Goal: Task Accomplishment & Management: Manage account settings

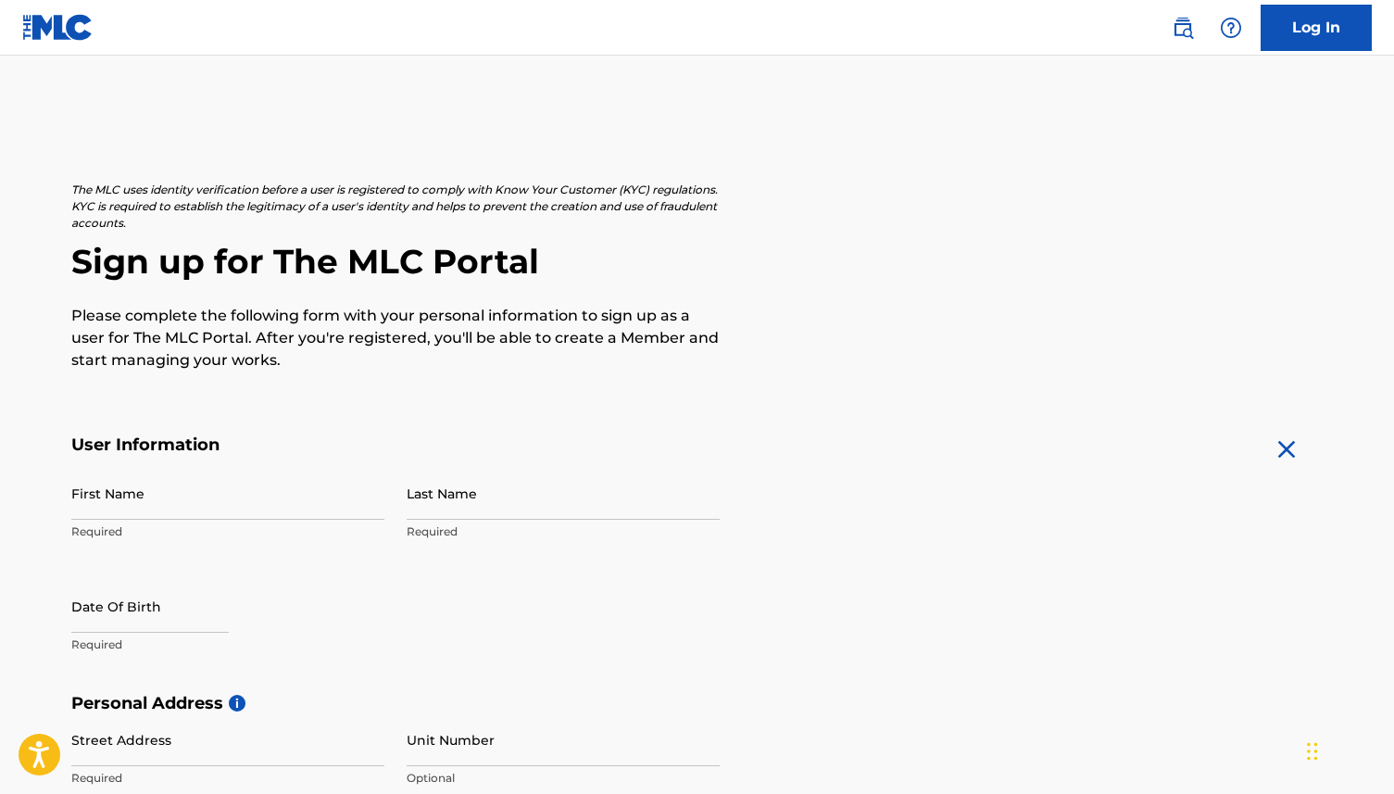
click at [1269, 27] on link "Log In" at bounding box center [1316, 28] width 111 height 46
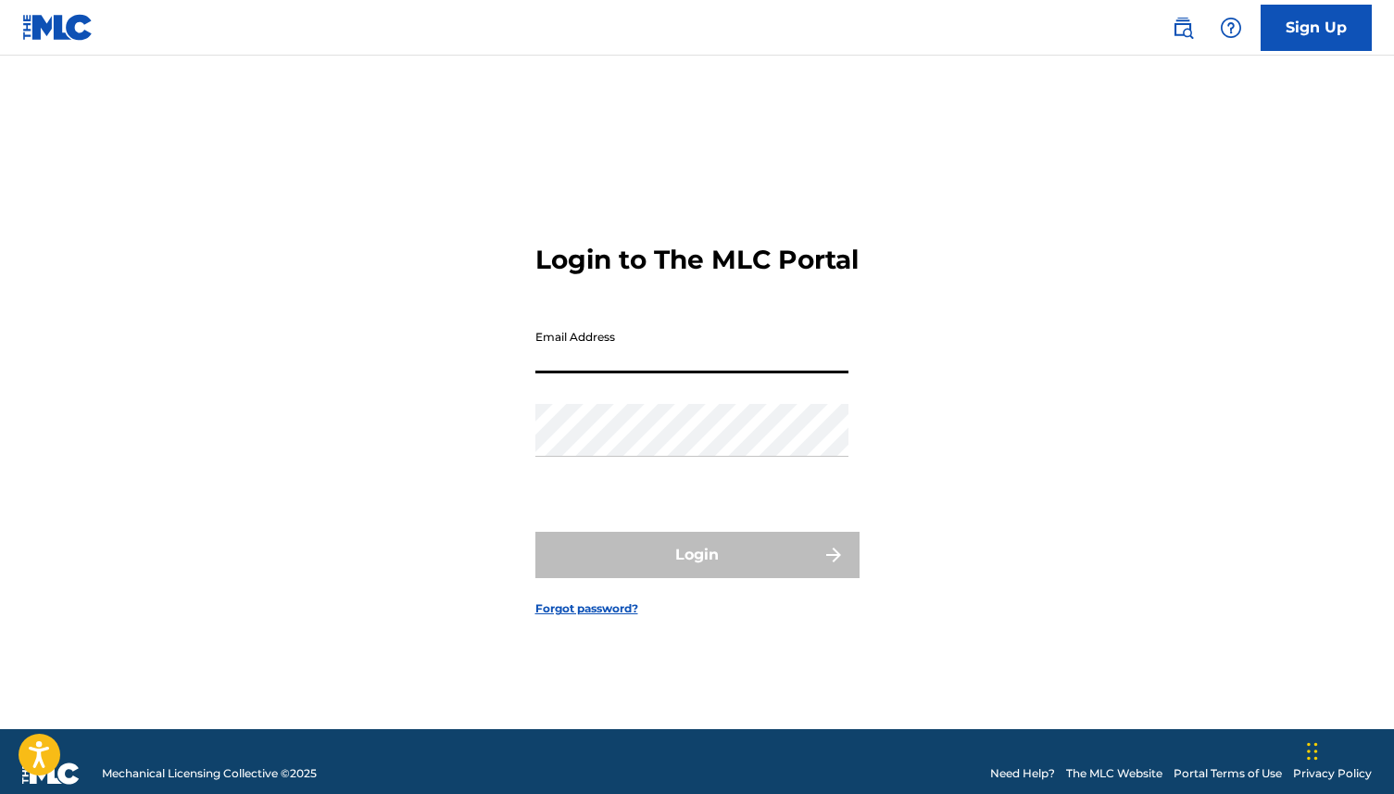
click at [740, 364] on input "Email Address" at bounding box center [691, 347] width 313 height 53
type input "ogmindgroupinc@gmail.com"
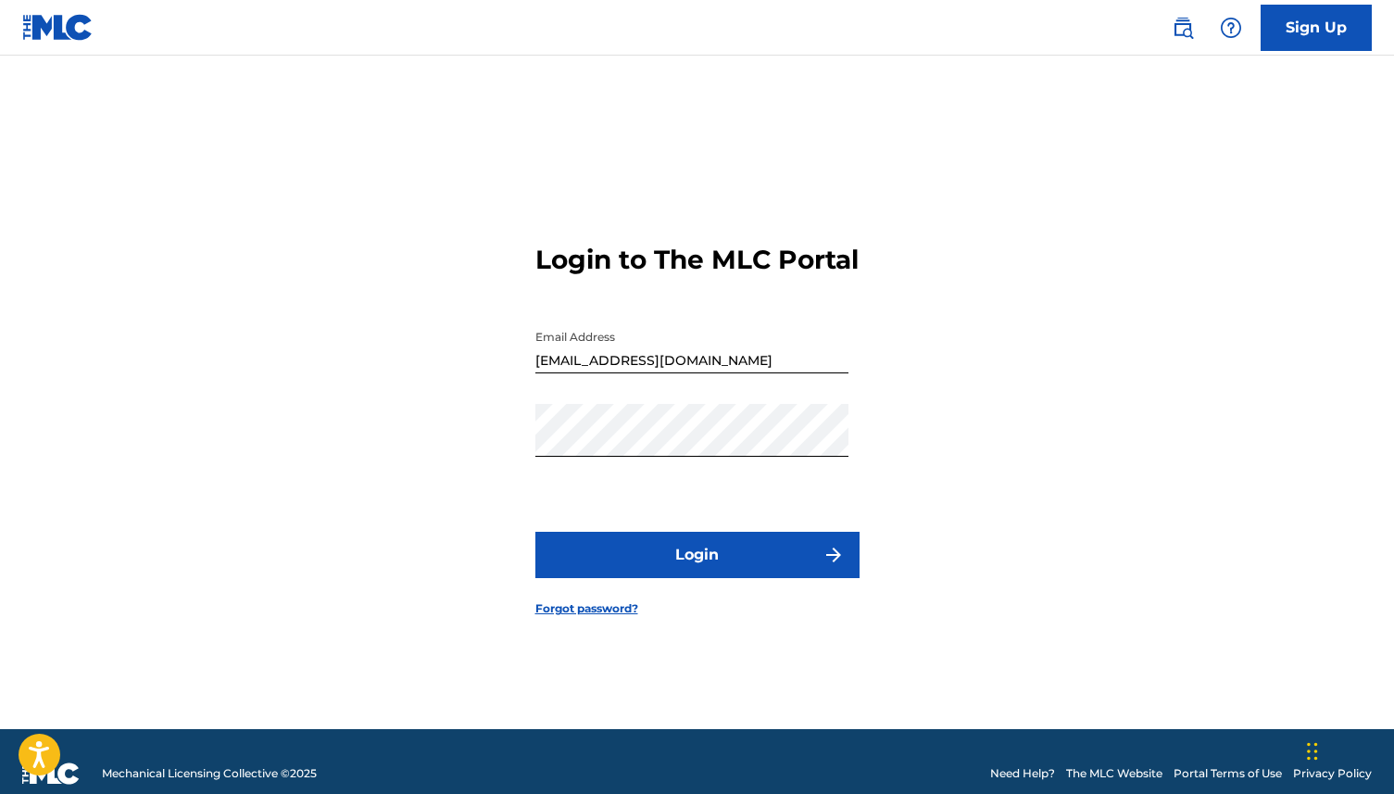
click at [811, 571] on button "Login" at bounding box center [697, 555] width 324 height 46
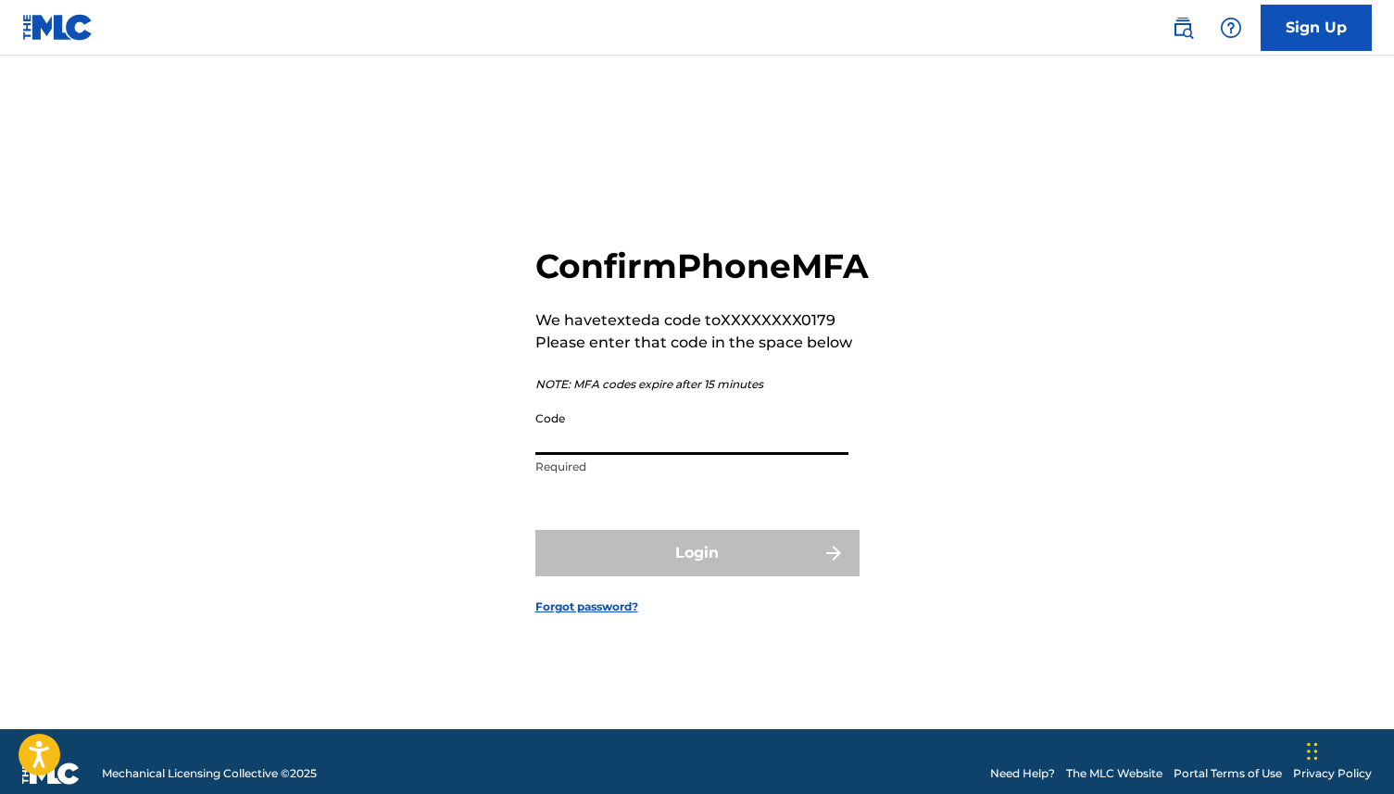
click at [738, 455] on input "Code" at bounding box center [691, 428] width 313 height 53
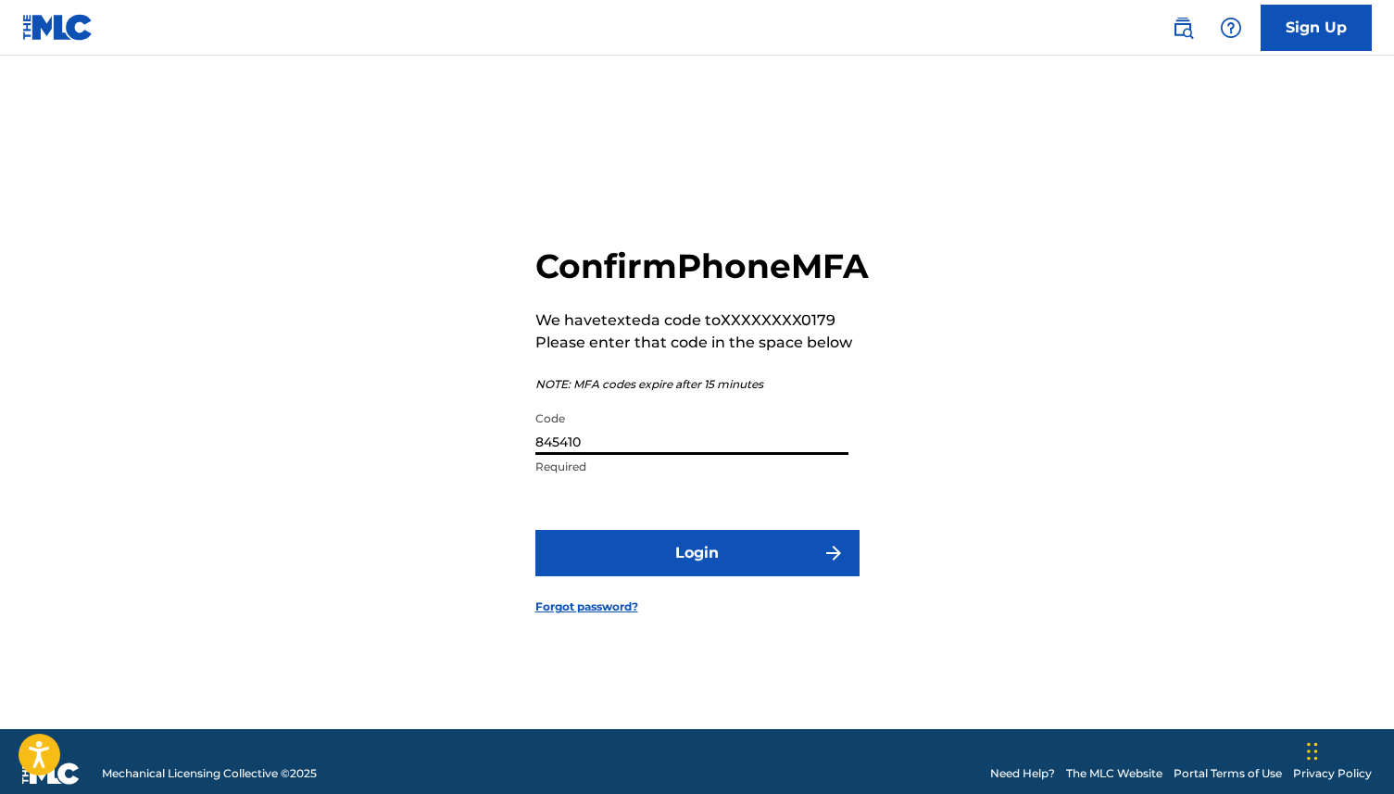
type input "845410"
click at [620, 576] on button "Login" at bounding box center [697, 553] width 324 height 46
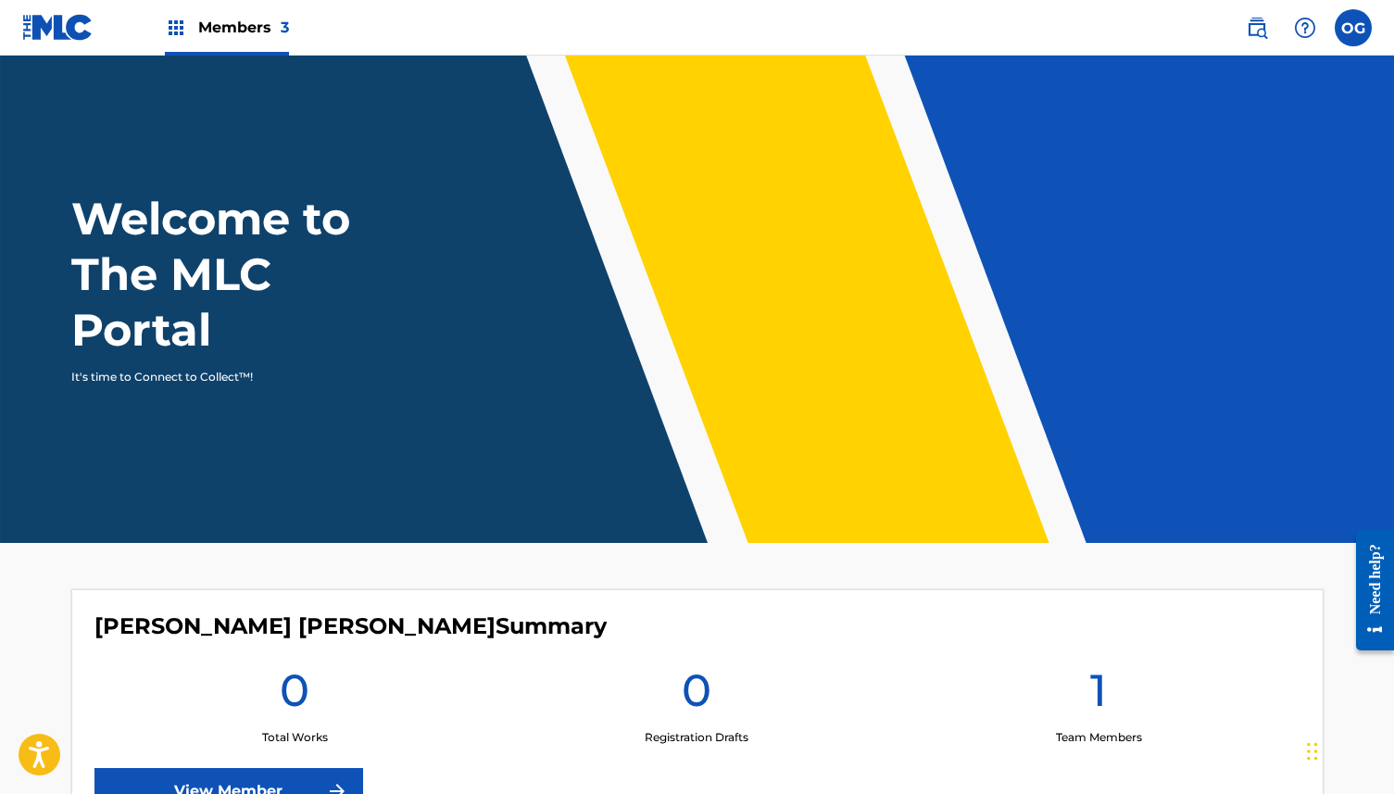
click at [1354, 19] on label at bounding box center [1353, 27] width 37 height 37
click at [1353, 28] on input "OG OG MIND GROUP INC ogmindgroupinc@gmail.com Notification Preferences Profile …" at bounding box center [1353, 28] width 0 height 0
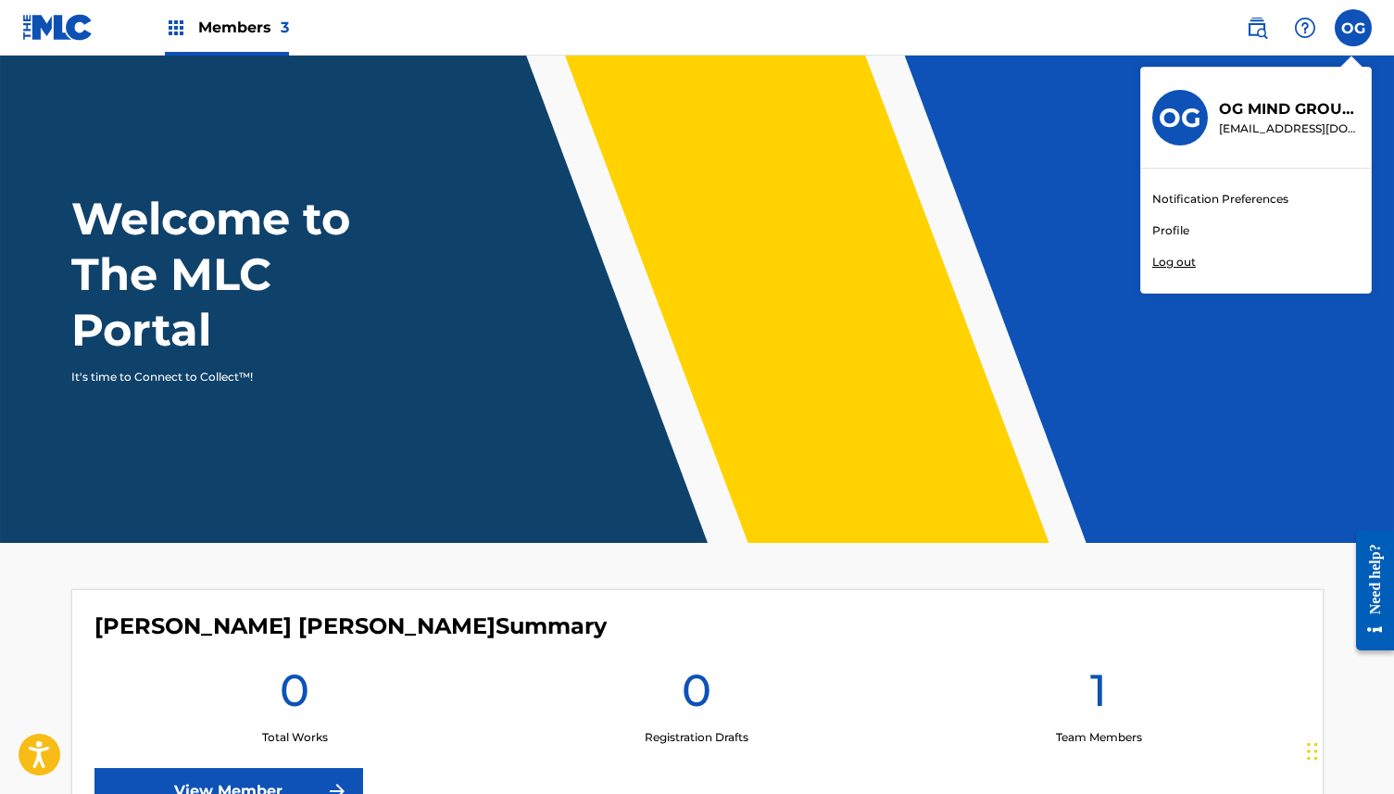
click at [1177, 231] on link "Profile" at bounding box center [1170, 230] width 37 height 17
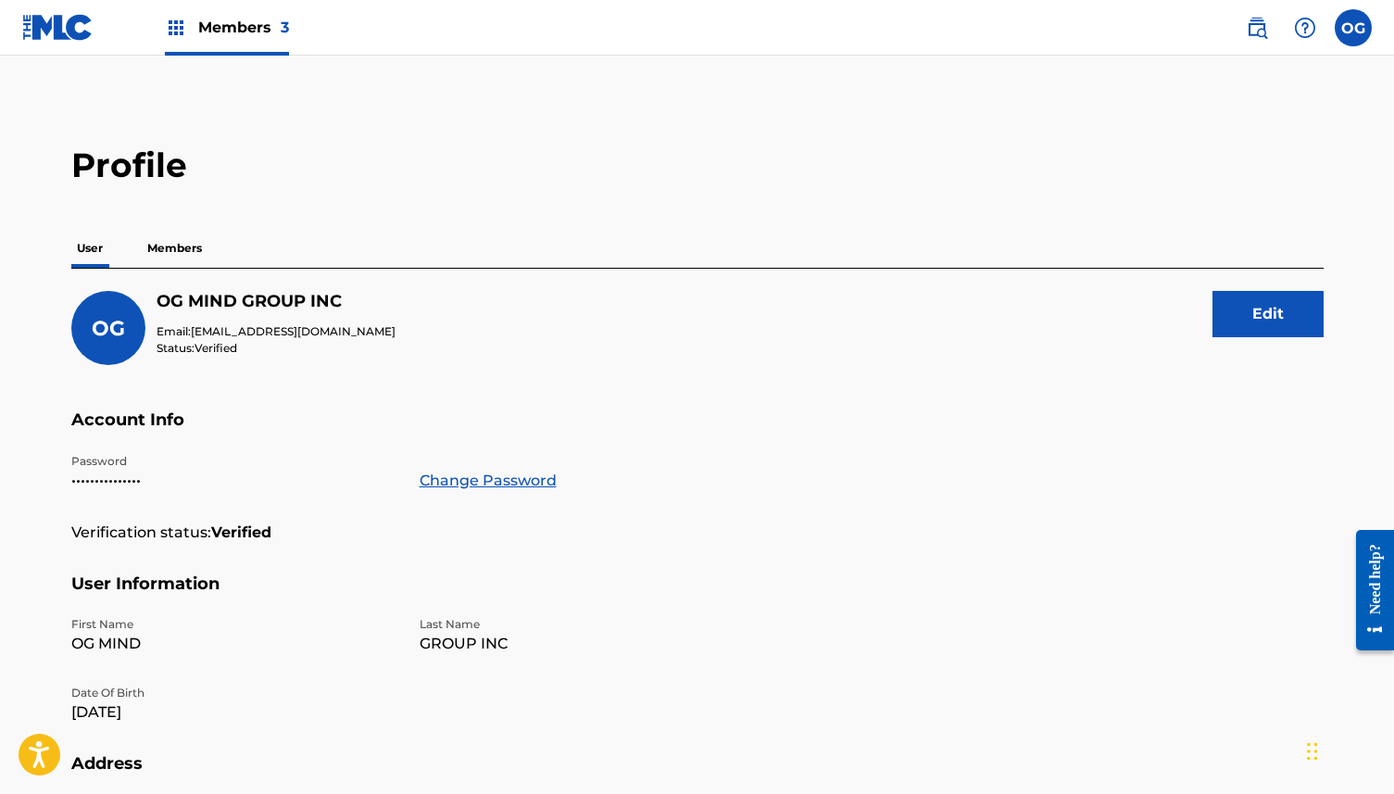
click at [1313, 320] on button "Edit" at bounding box center [1268, 314] width 111 height 46
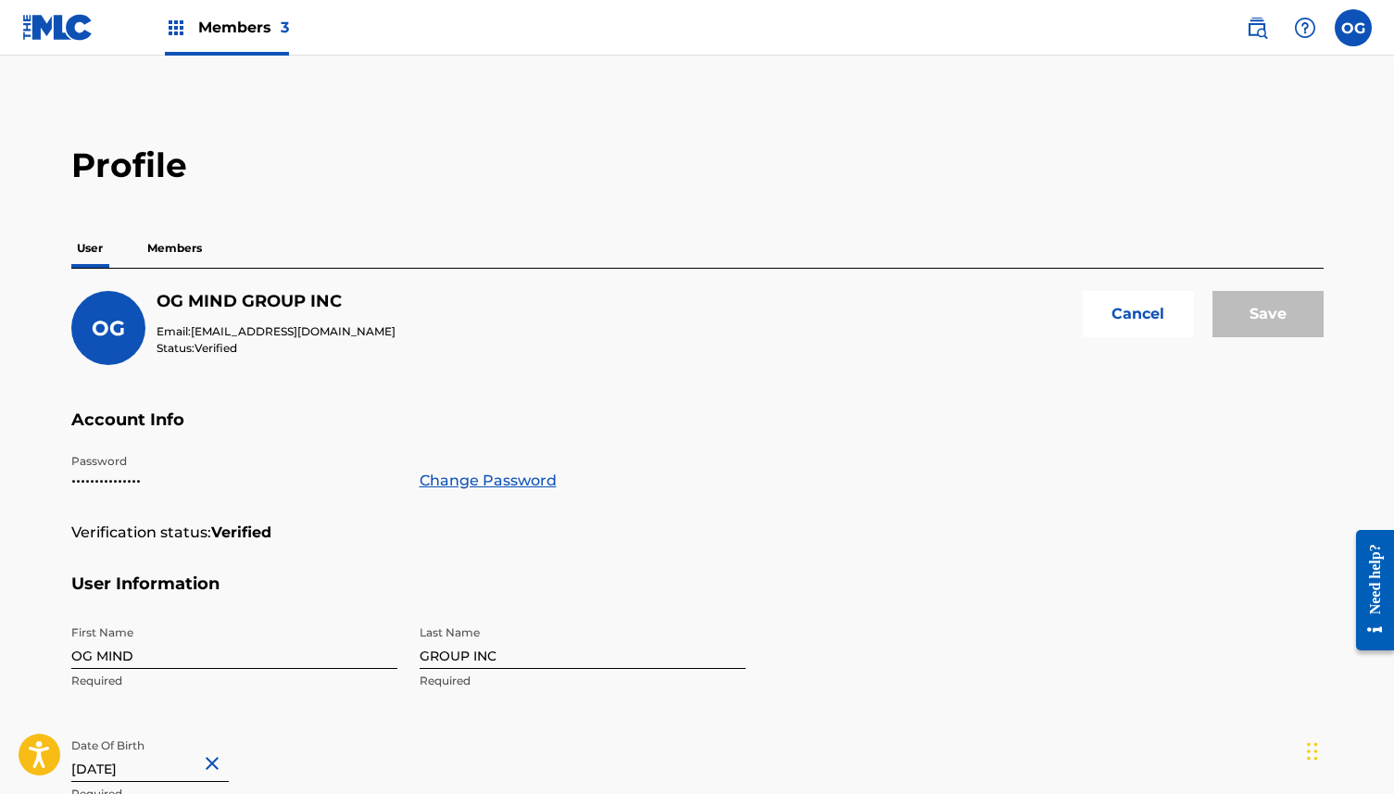
click at [1345, 30] on label at bounding box center [1353, 27] width 37 height 37
click at [1353, 28] on input "OG OG MIND GROUP INC ogmindgroupinc@gmail.com Notification Preferences Profile …" at bounding box center [1353, 28] width 0 height 0
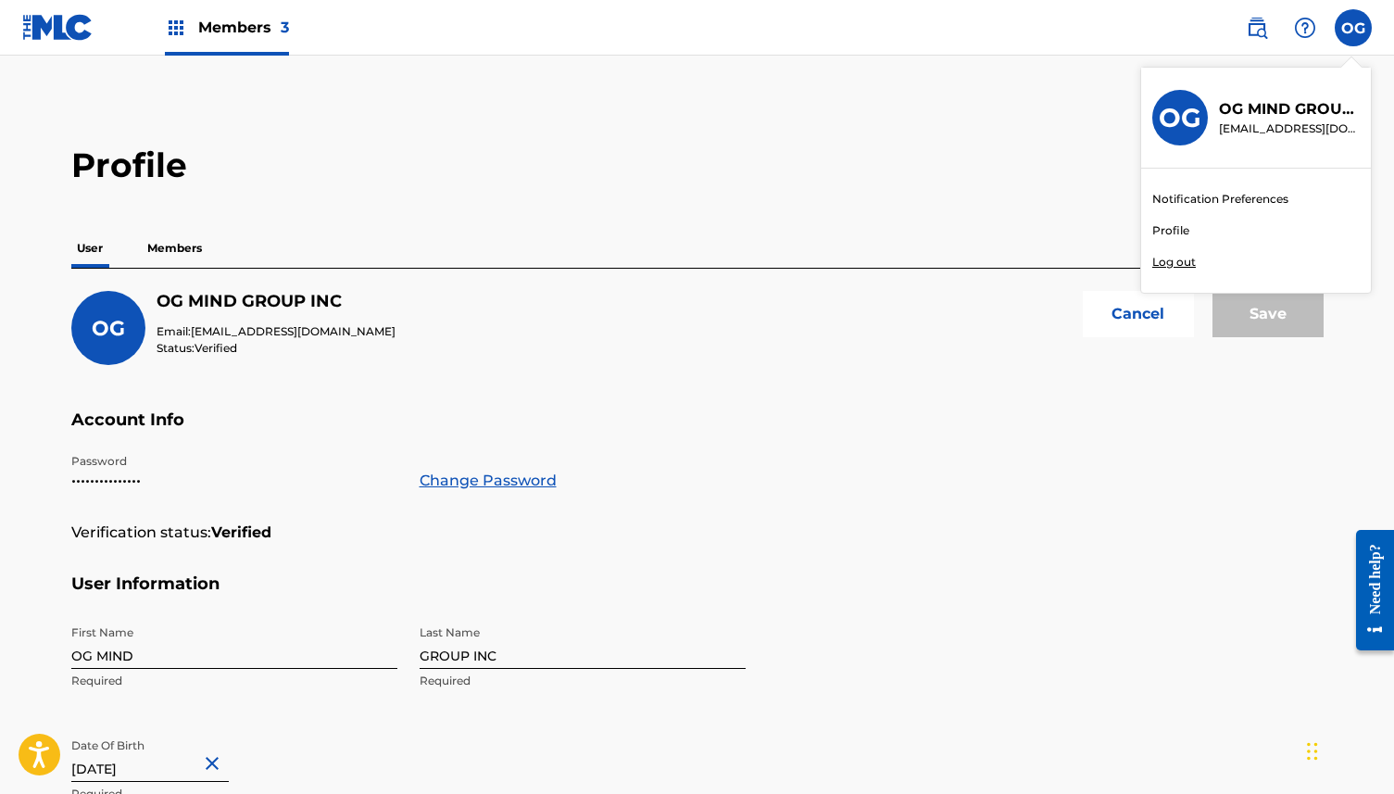
click at [1194, 199] on link "Notification Preferences" at bounding box center [1220, 199] width 136 height 17
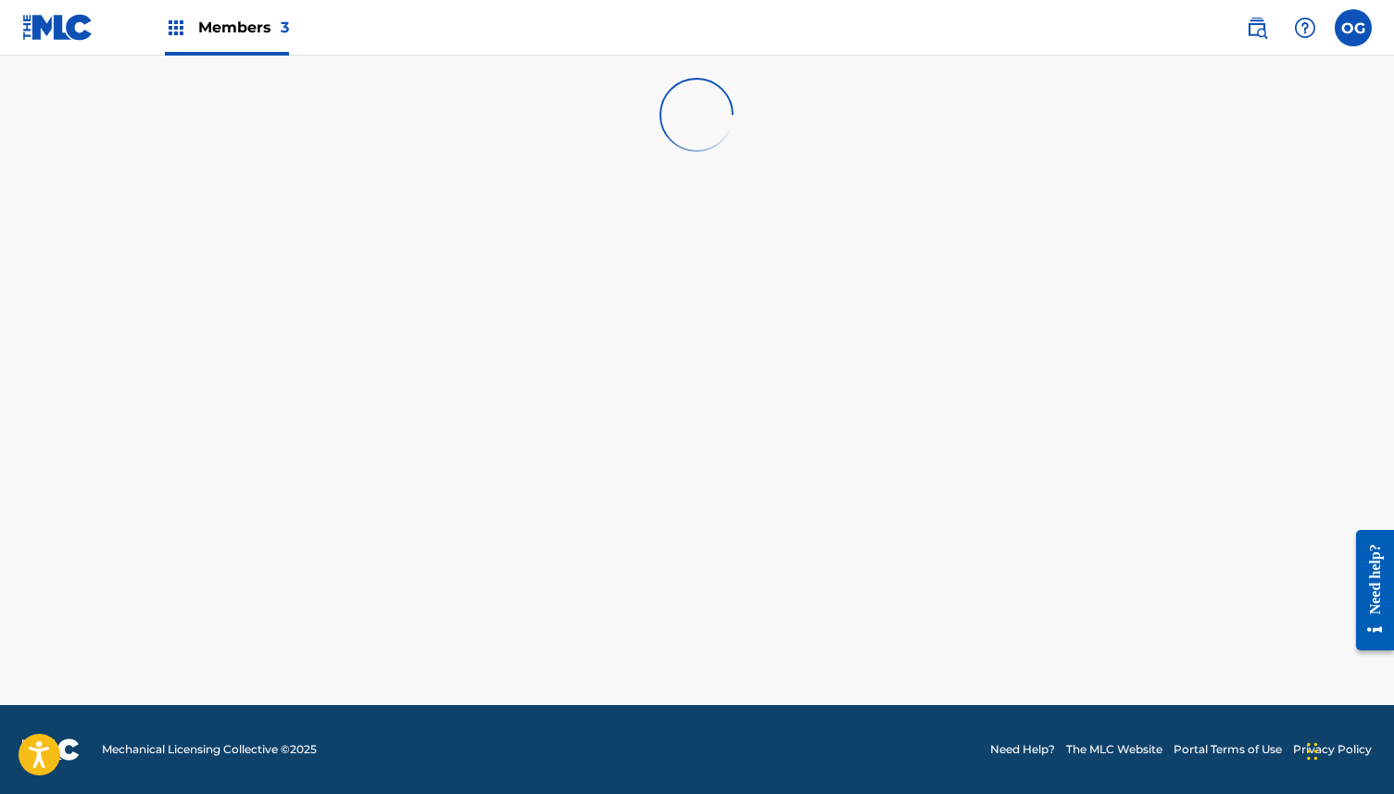
click at [74, 26] on img at bounding box center [57, 27] width 71 height 27
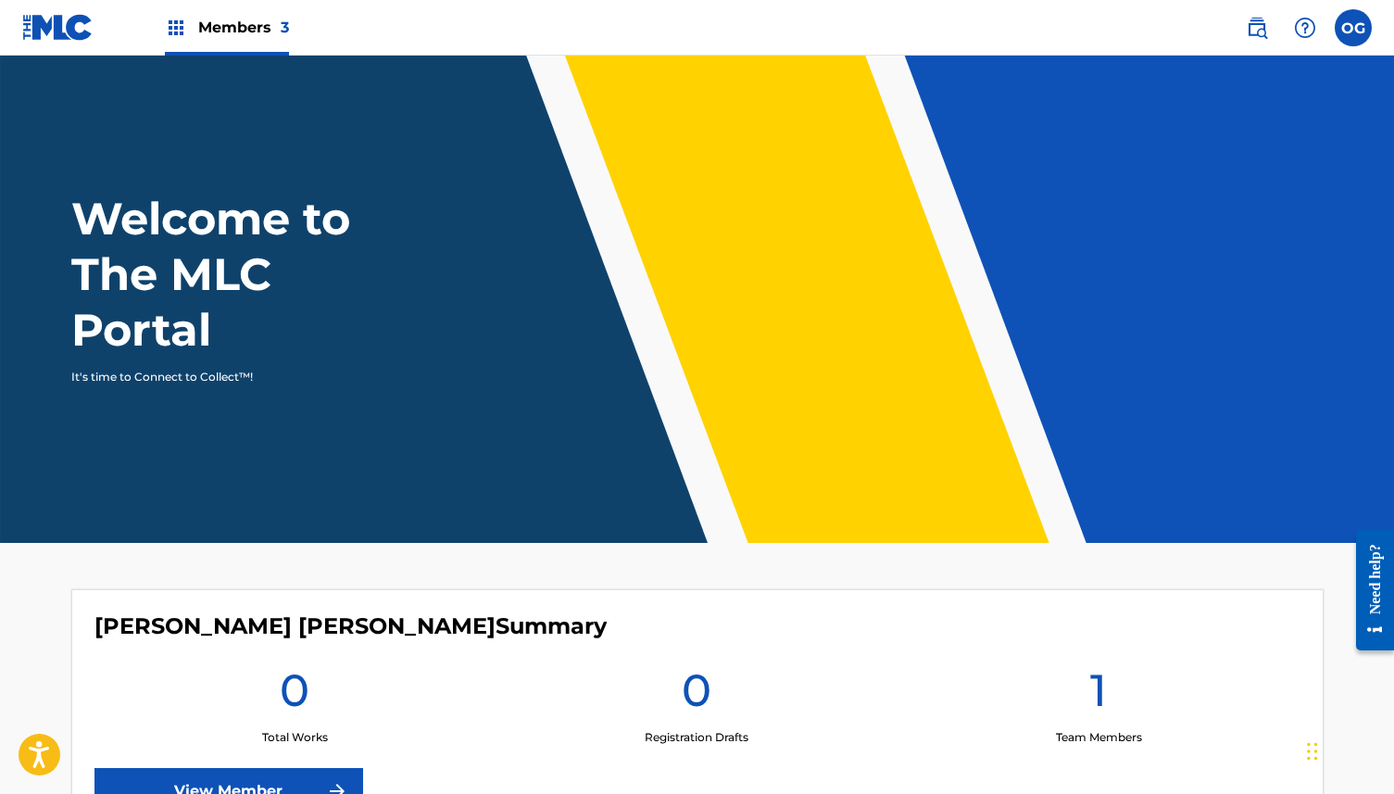
click at [74, 26] on img at bounding box center [57, 27] width 71 height 27
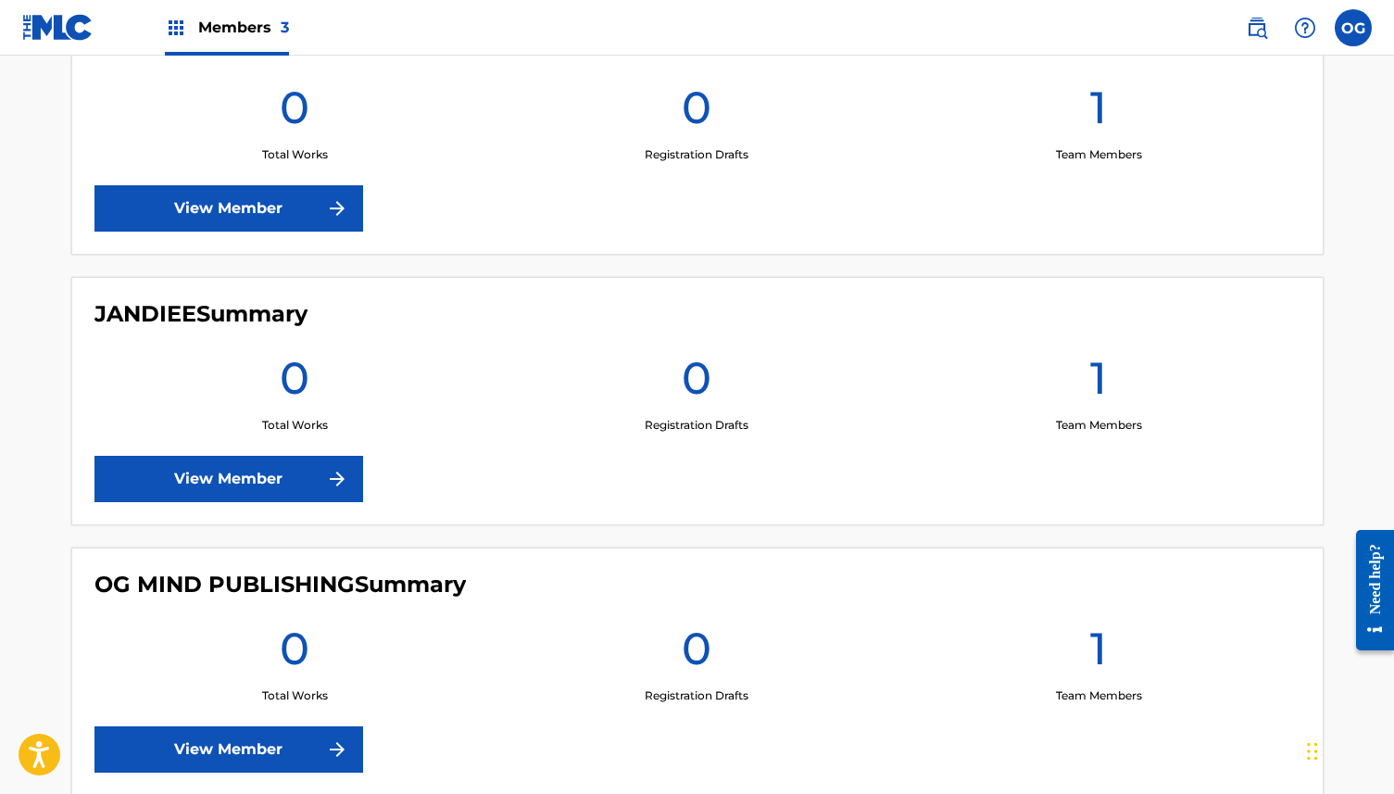
scroll to position [696, 0]
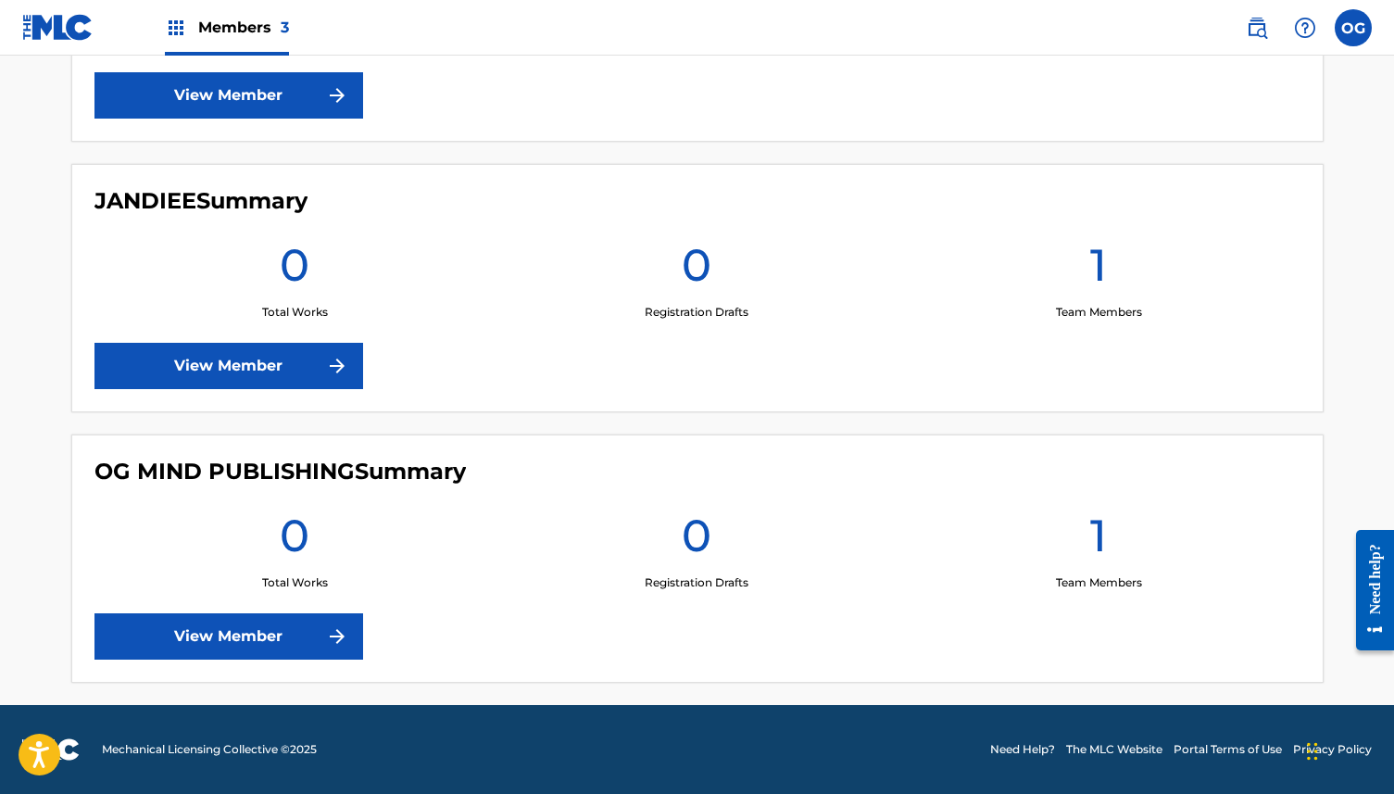
click at [301, 464] on h4 "OG MIND PUBLISHING Summary" at bounding box center [279, 472] width 371 height 28
click at [262, 647] on link "View Member" at bounding box center [228, 636] width 269 height 46
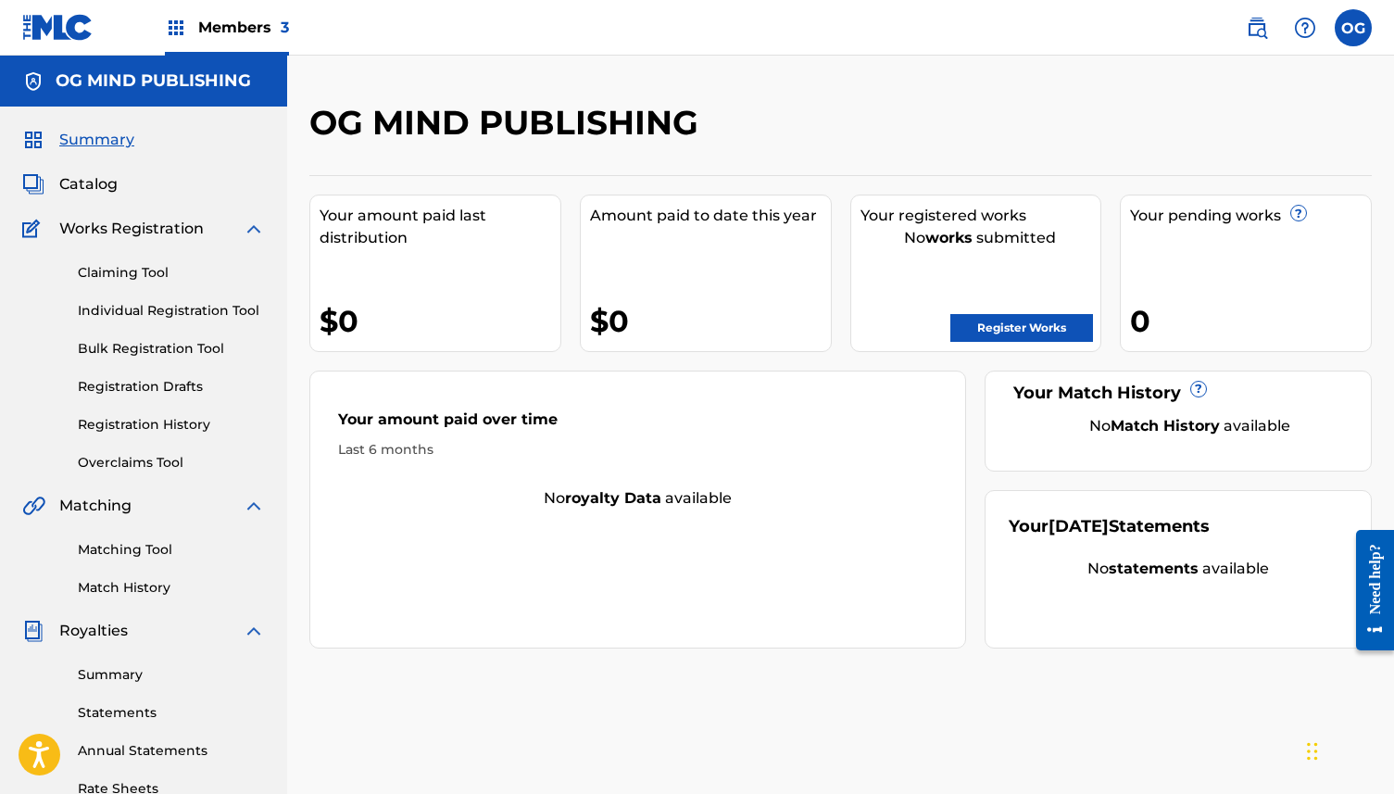
click at [102, 187] on span "Catalog" at bounding box center [88, 184] width 58 height 22
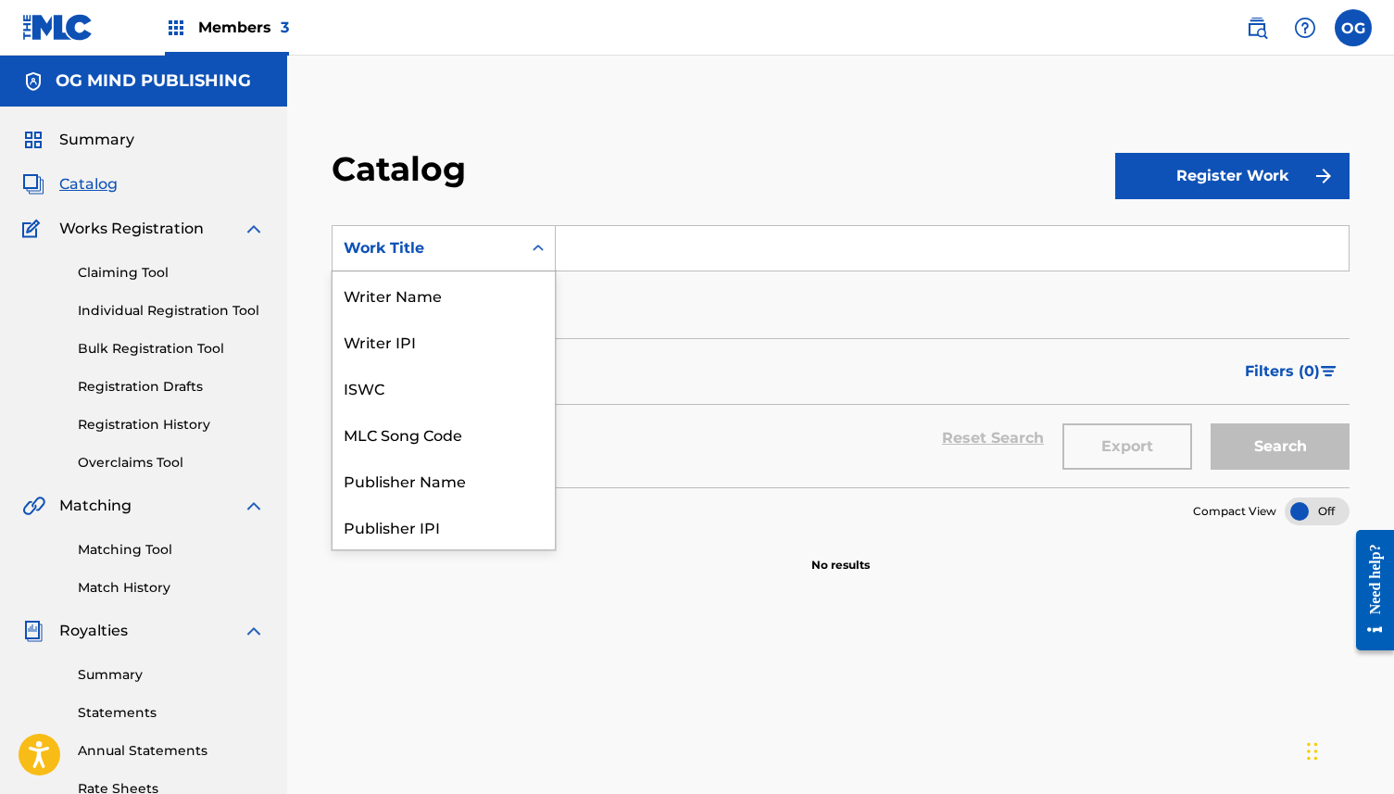
click at [520, 245] on div "Work Title" at bounding box center [427, 248] width 189 height 35
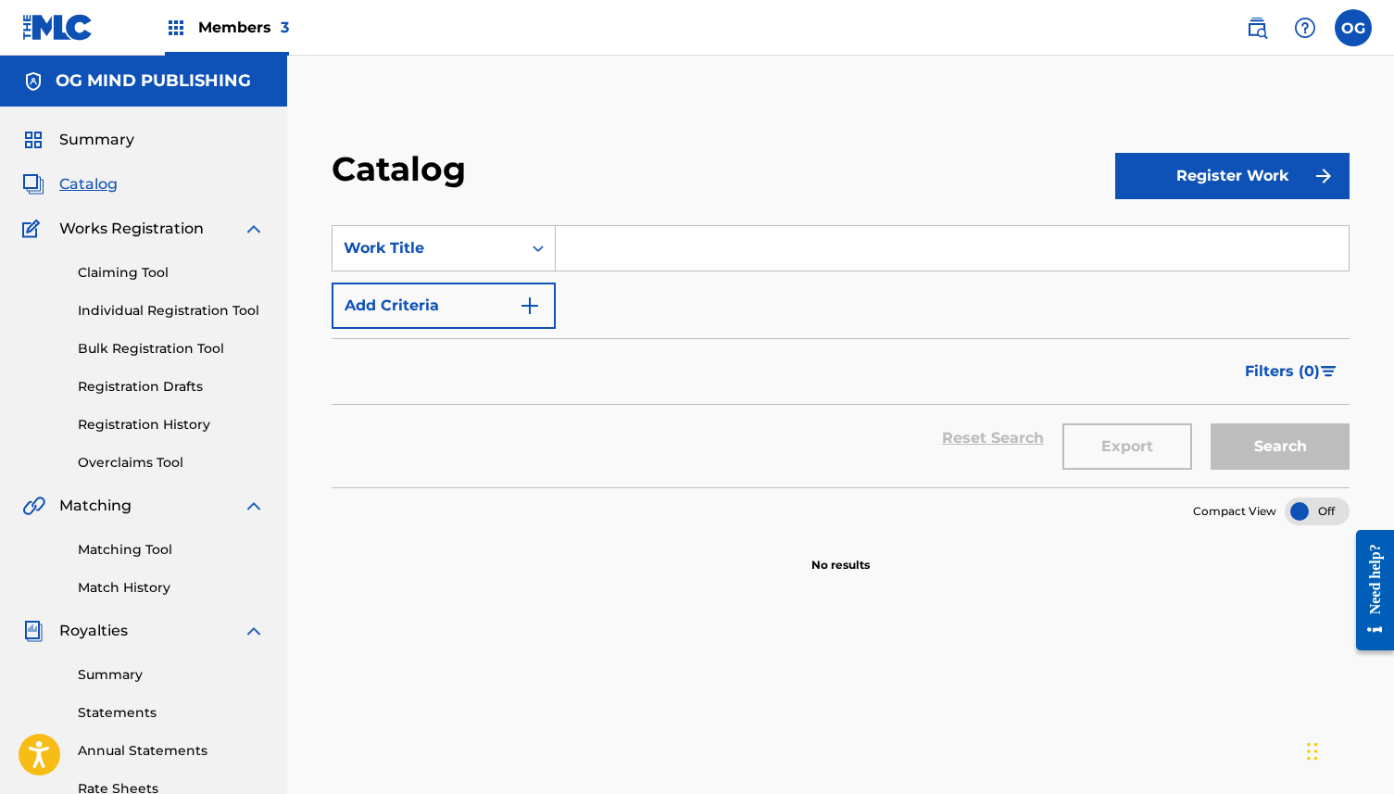
click at [94, 133] on span "Summary" at bounding box center [96, 140] width 75 height 22
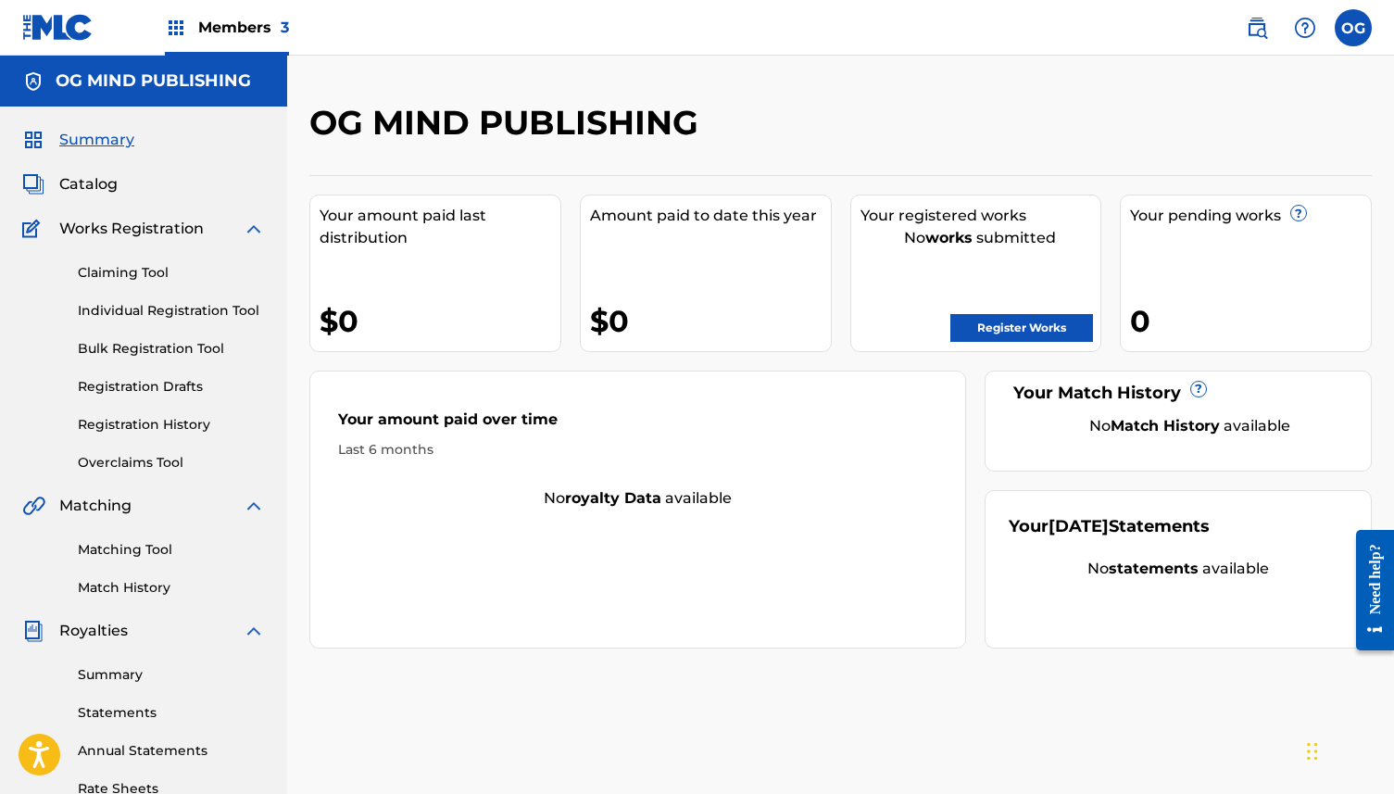
click at [190, 38] on div "Members 3" at bounding box center [227, 27] width 124 height 55
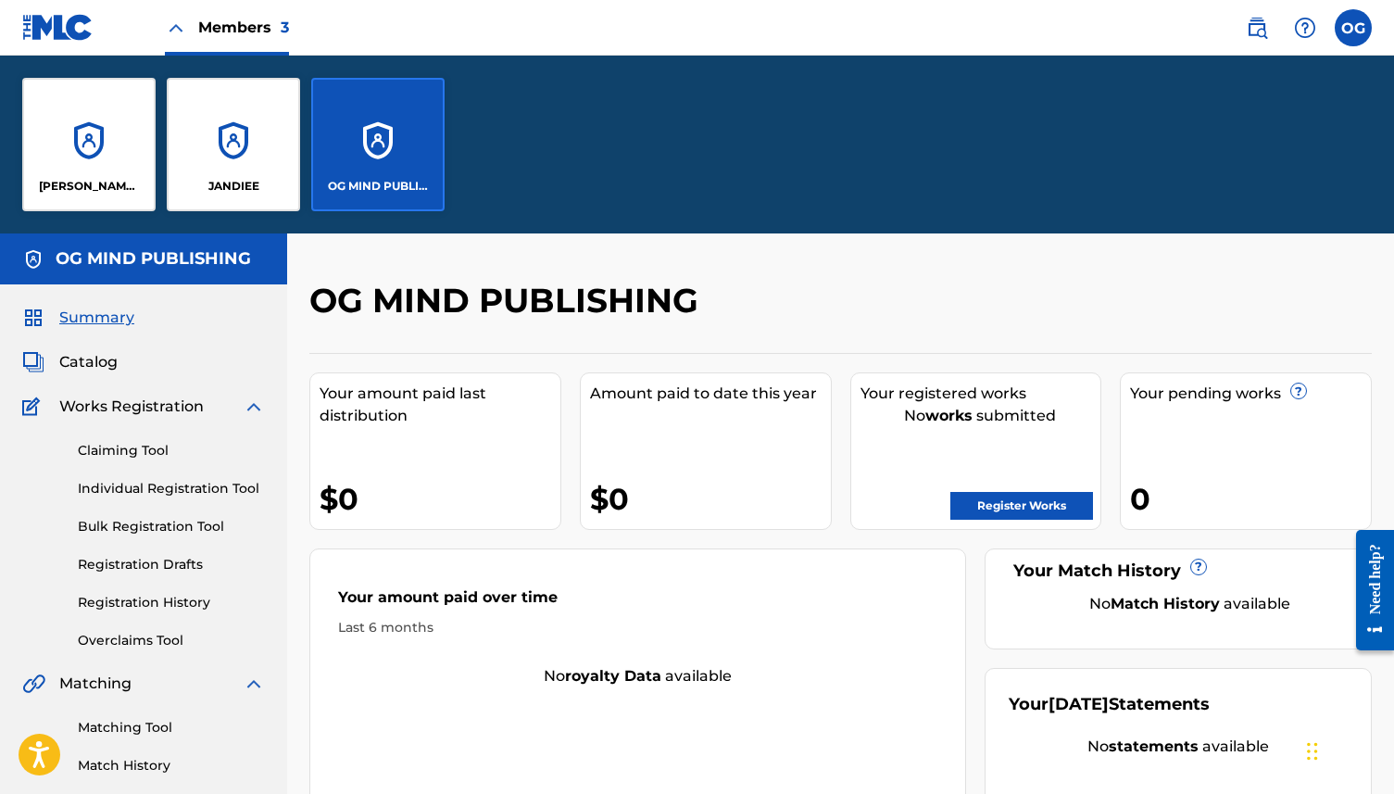
click at [222, 162] on div "JANDIEE" at bounding box center [233, 144] width 133 height 133
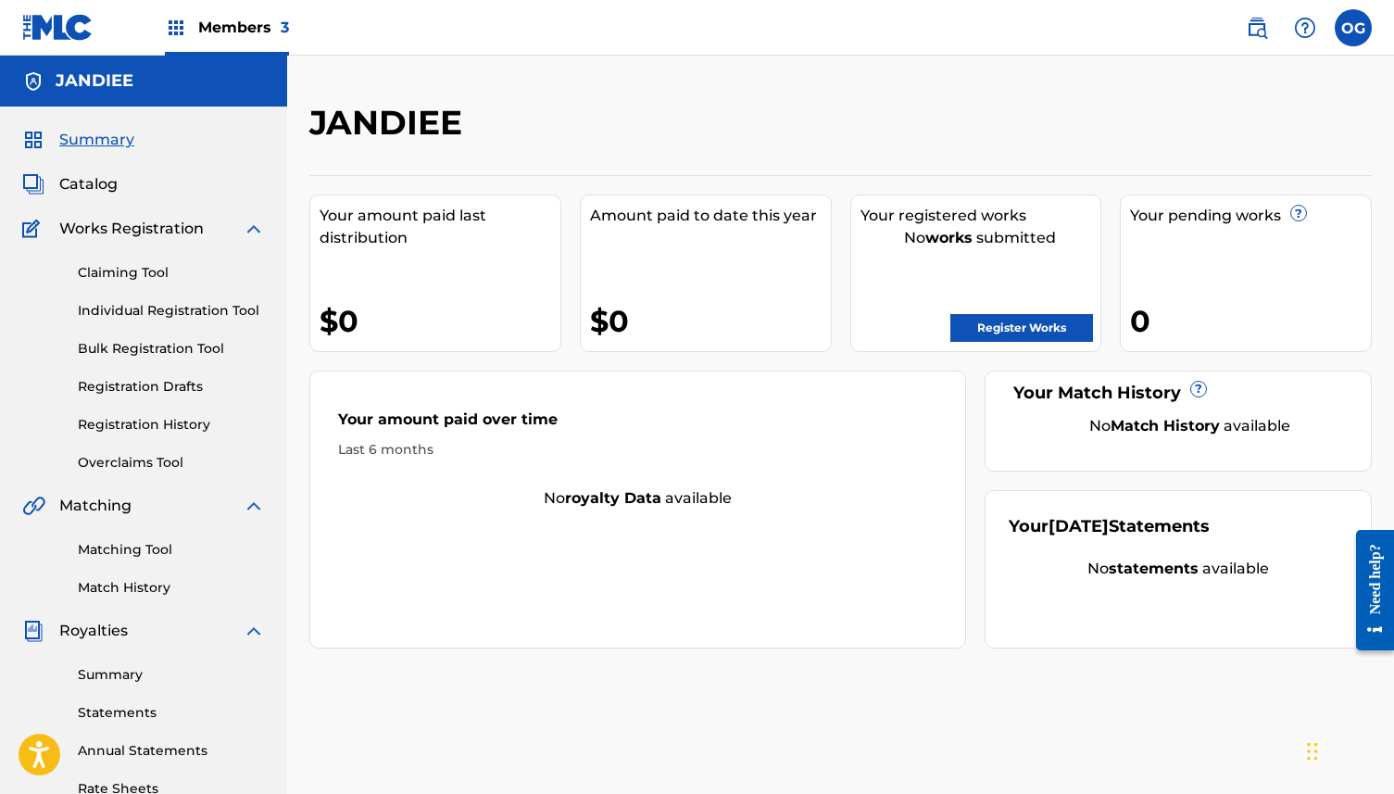
click at [1000, 332] on link "Register Works" at bounding box center [1021, 328] width 143 height 28
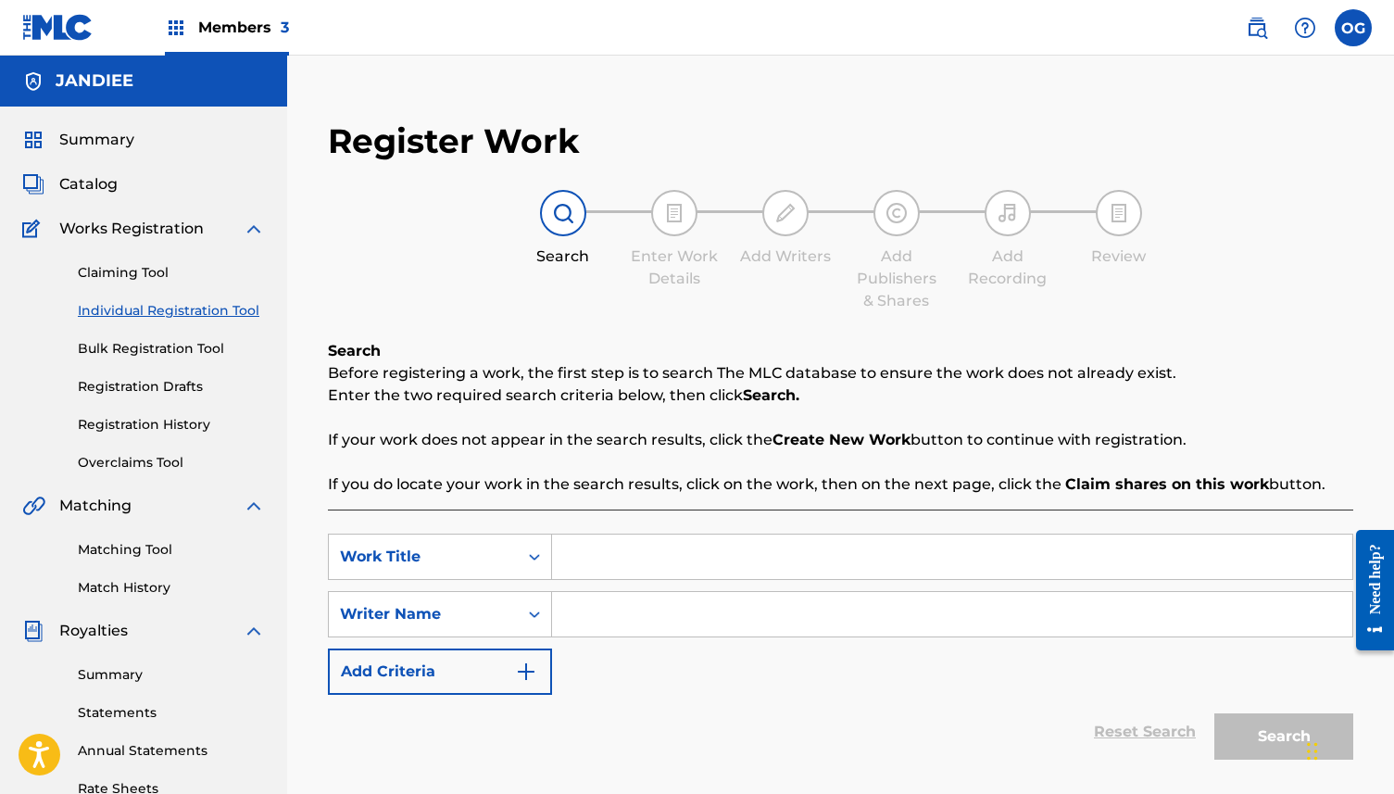
click at [110, 588] on link "Match History" at bounding box center [171, 587] width 187 height 19
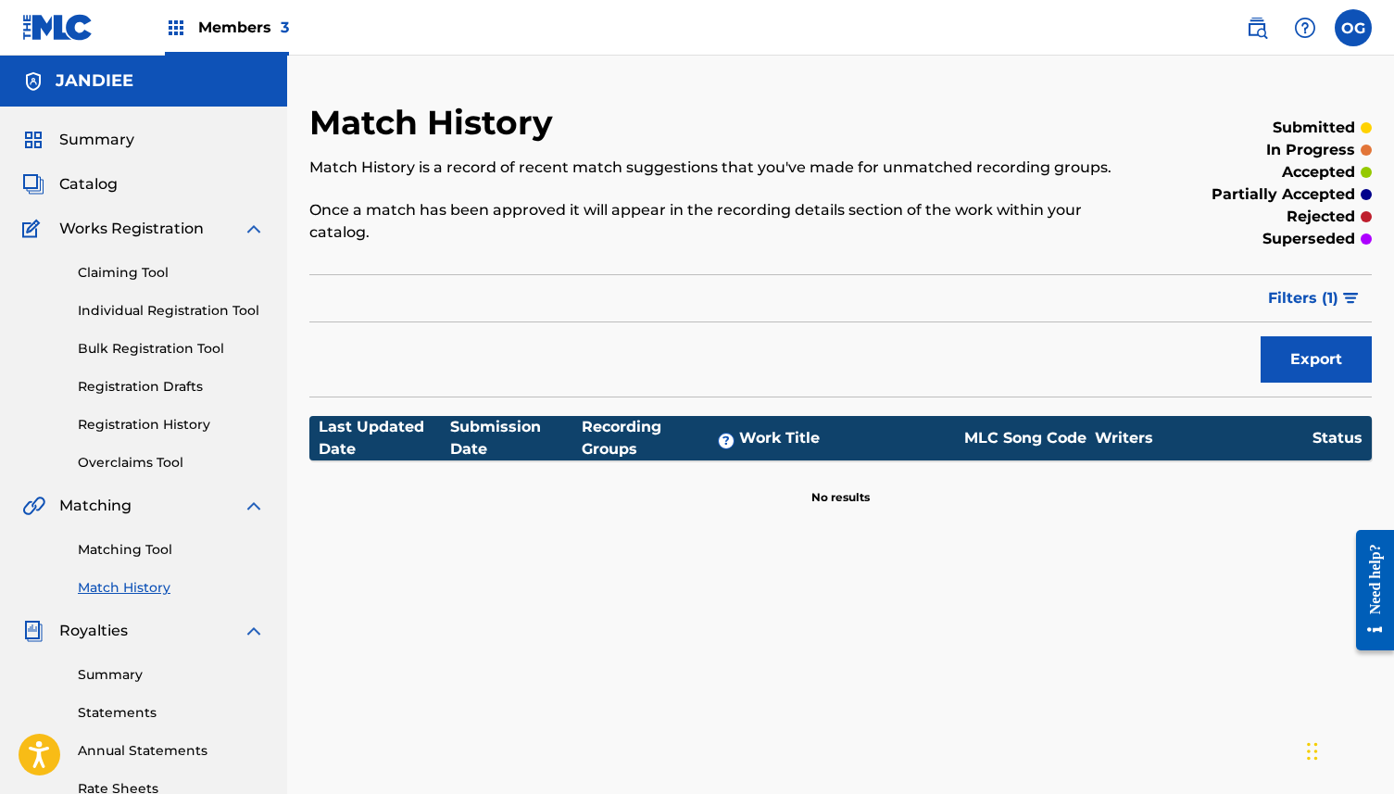
click at [71, 553] on div "Matching Tool Match History" at bounding box center [143, 557] width 243 height 81
click at [106, 553] on link "Matching Tool" at bounding box center [171, 549] width 187 height 19
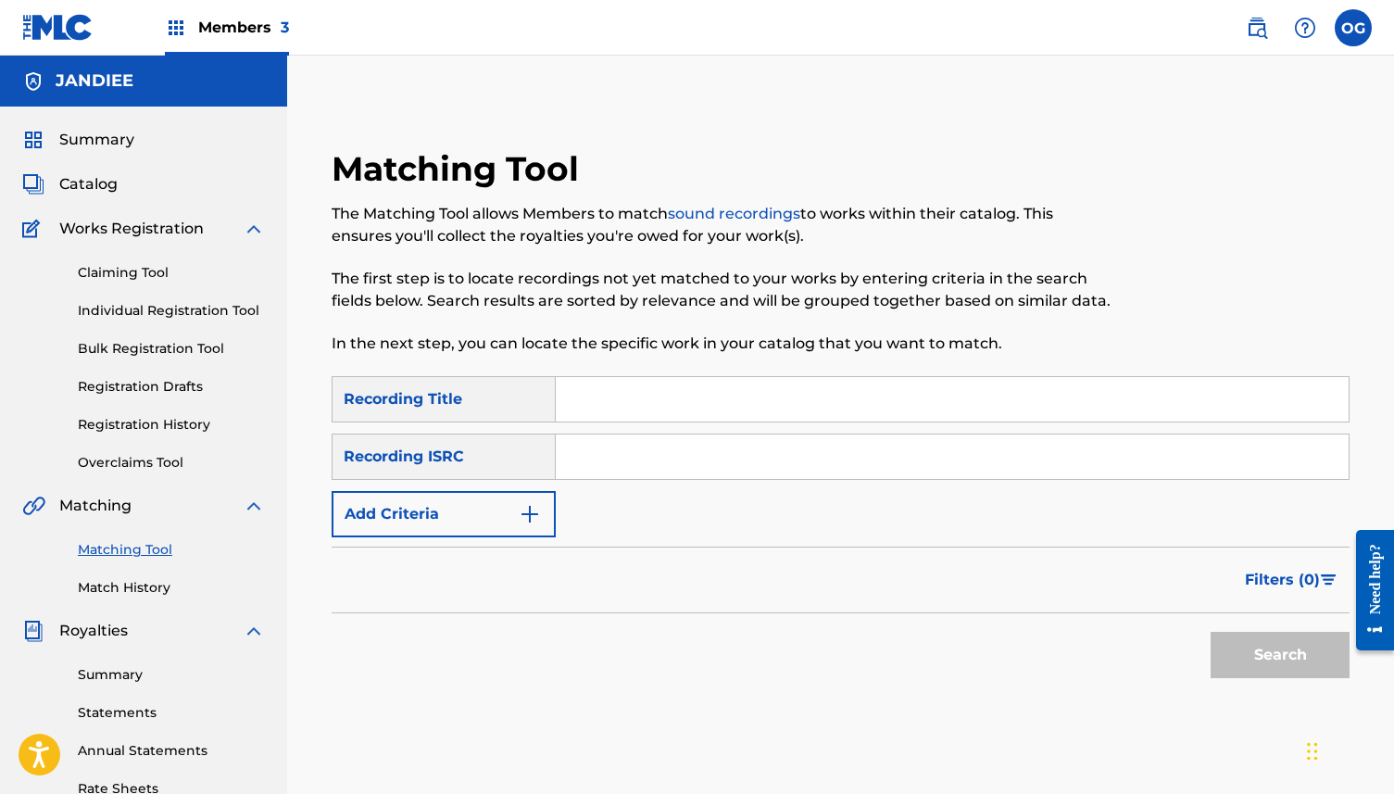
click at [137, 468] on link "Overclaims Tool" at bounding box center [171, 462] width 187 height 19
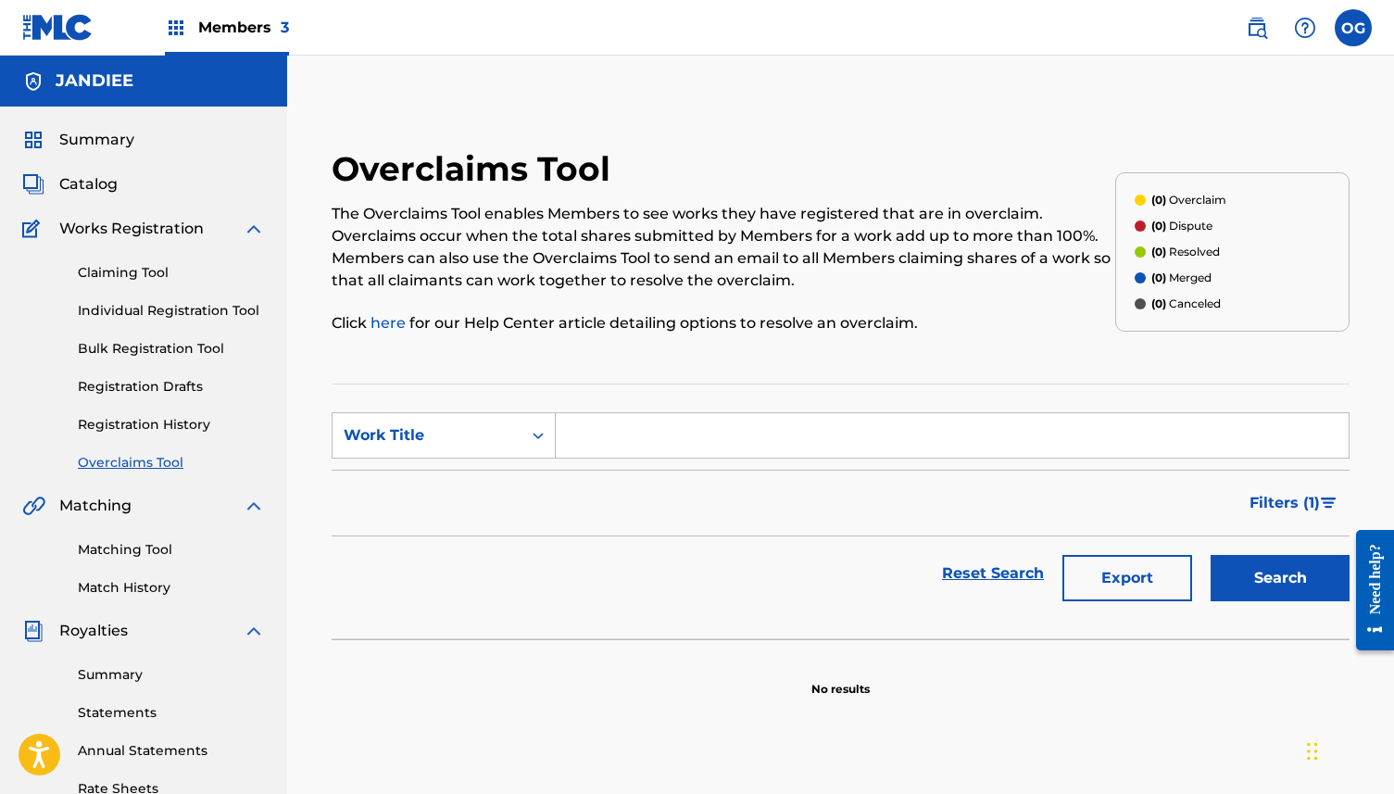
click at [173, 413] on div "Claiming Tool Individual Registration Tool Bulk Registration Tool Registration …" at bounding box center [143, 356] width 243 height 233
click at [173, 424] on link "Registration History" at bounding box center [171, 424] width 187 height 19
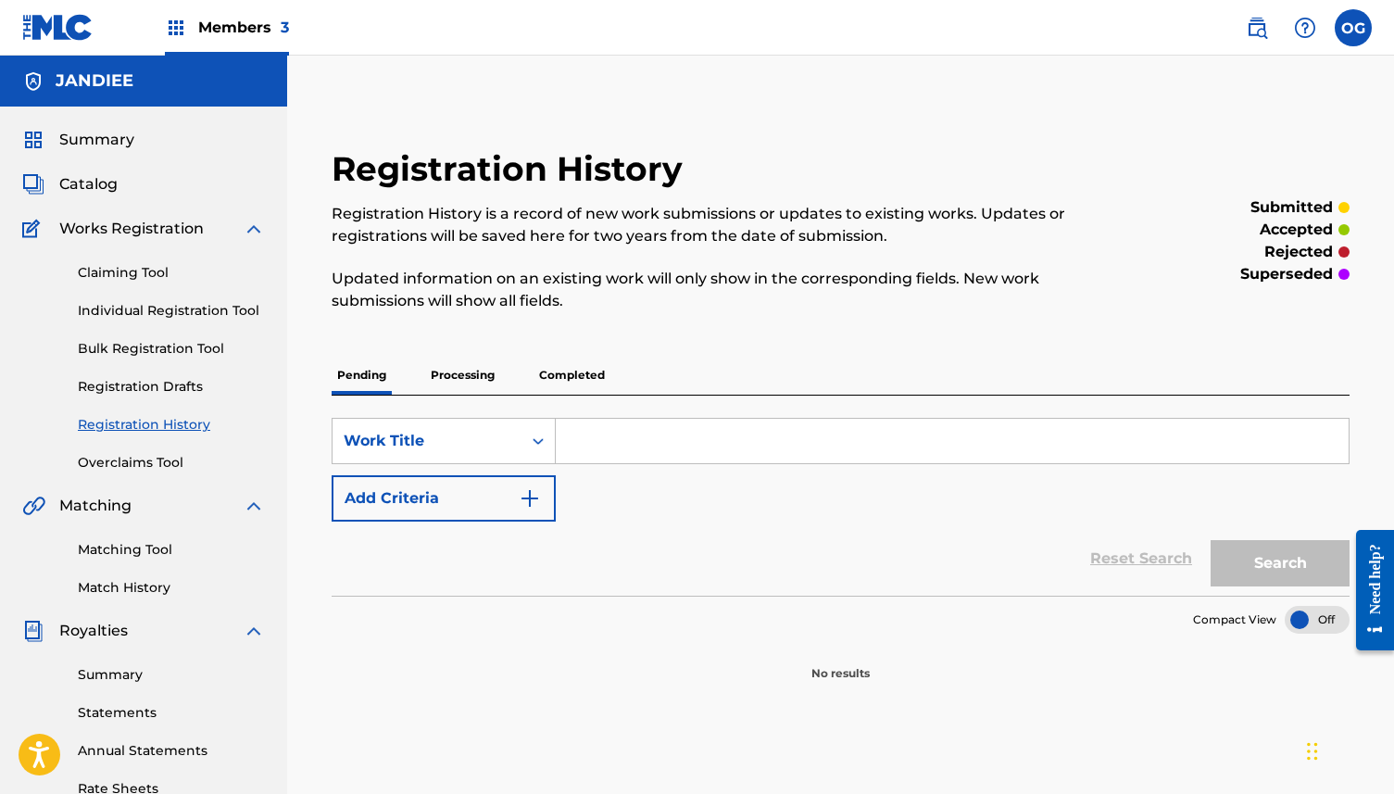
click at [579, 381] on p "Completed" at bounding box center [572, 375] width 77 height 39
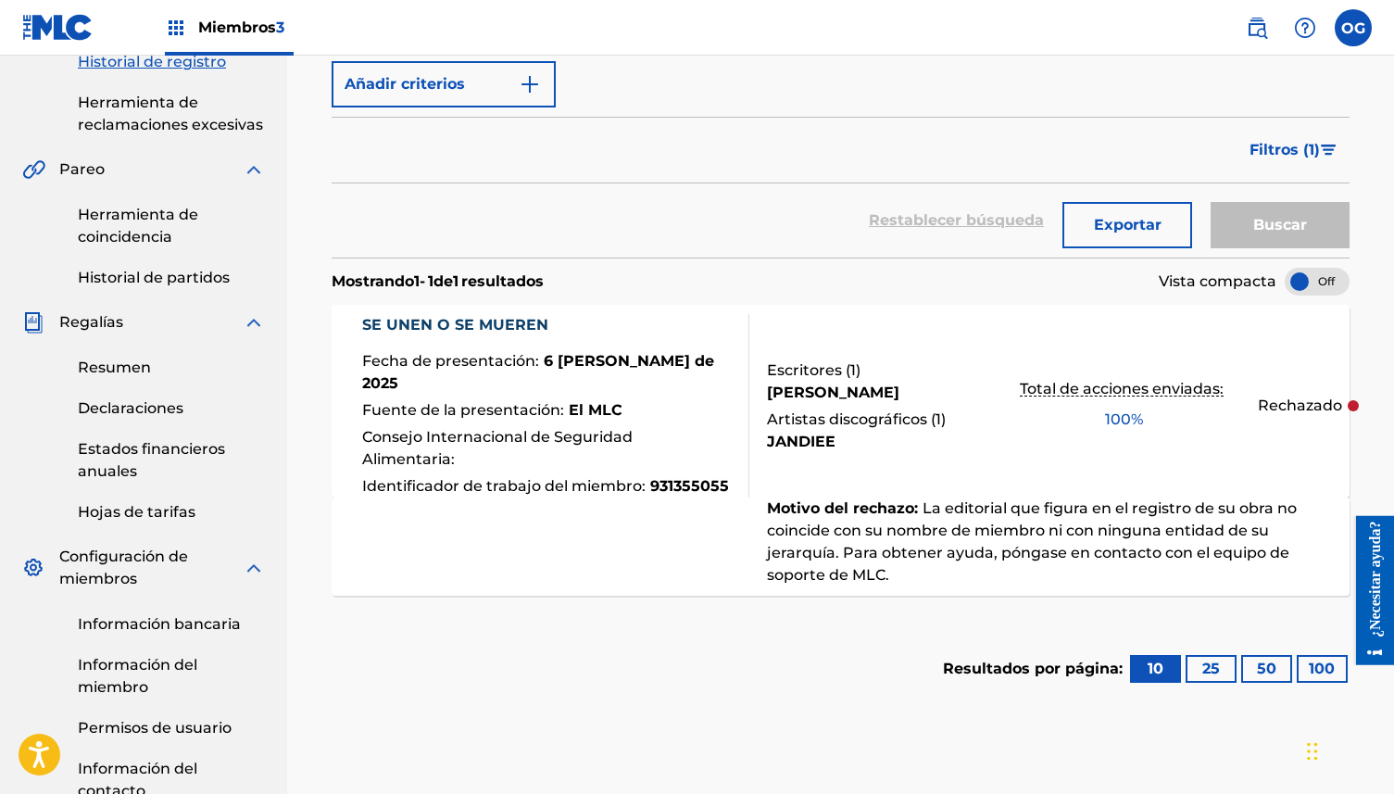
scroll to position [444, 0]
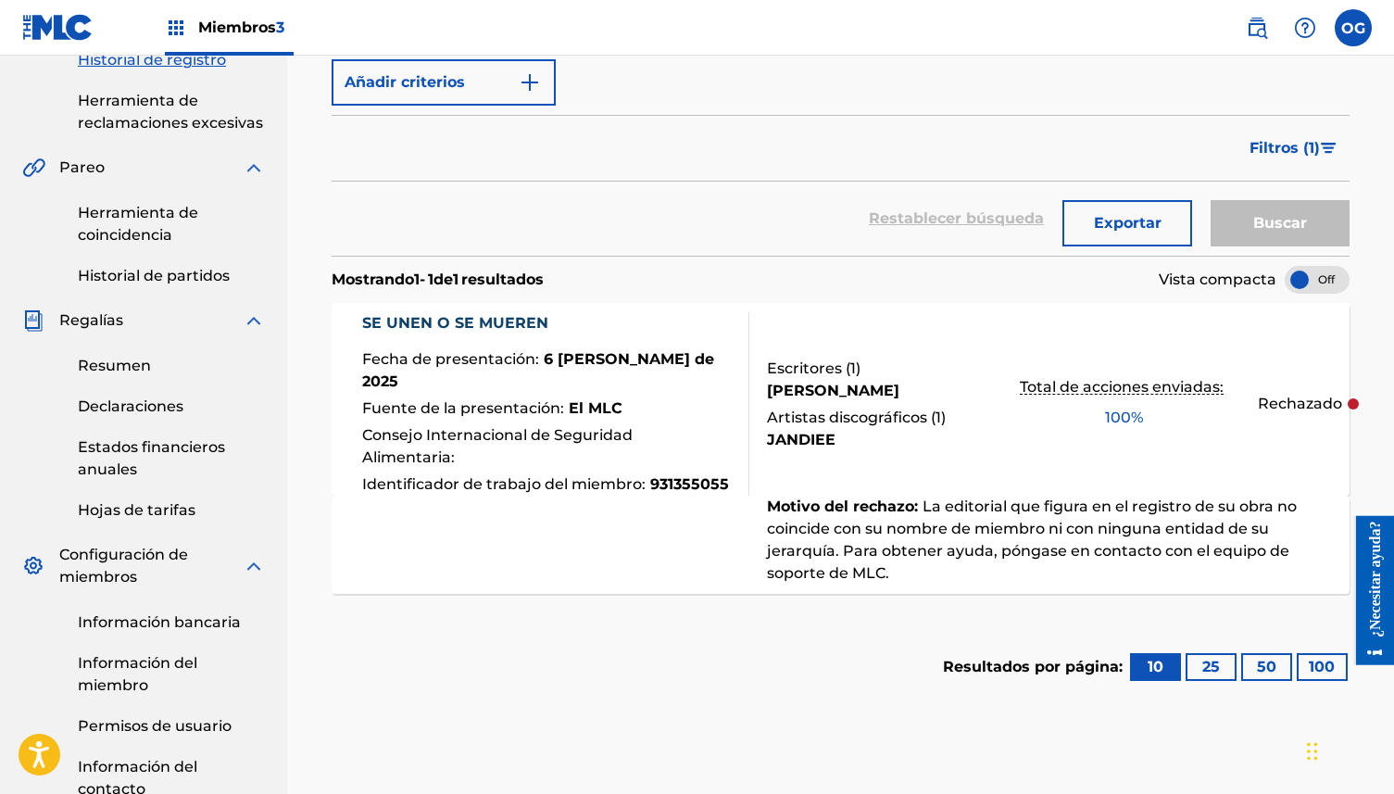
click at [69, 28] on img at bounding box center [57, 27] width 71 height 27
